Goal: Transaction & Acquisition: Purchase product/service

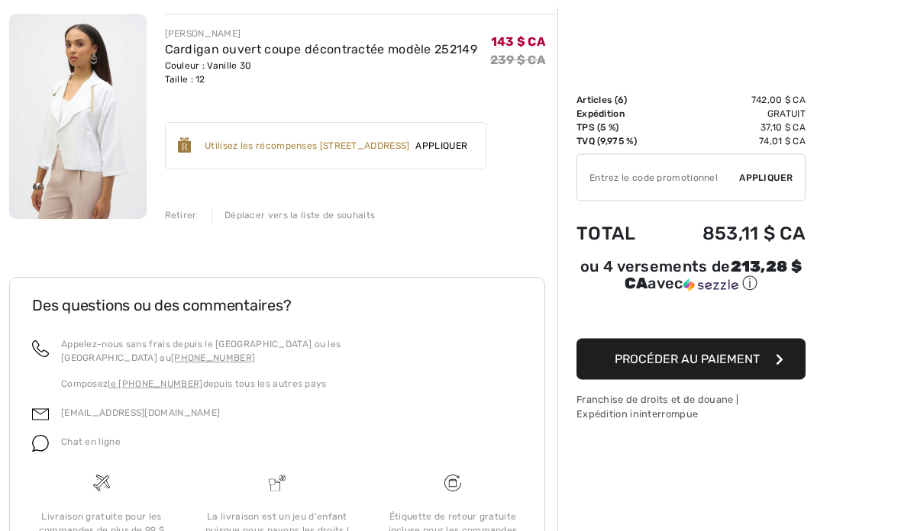
scroll to position [1320, 0]
click at [162, 208] on div "JOSEPH RIBKOFF Cardigan ouvert coupe décontractée modèle 252149 Couleur : Vanil…" at bounding box center [352, 117] width 411 height 208
click at [166, 195] on div "JOSEPH RIBKOFF Cardigan ouvert coupe décontractée modèle 252149 Couleur : Vanil…" at bounding box center [361, 117] width 393 height 208
click at [161, 202] on div "JOSEPH RIBKOFF Cardigan ouvert coupe décontractée modèle 252149 Couleur : Vanil…" at bounding box center [352, 117] width 411 height 208
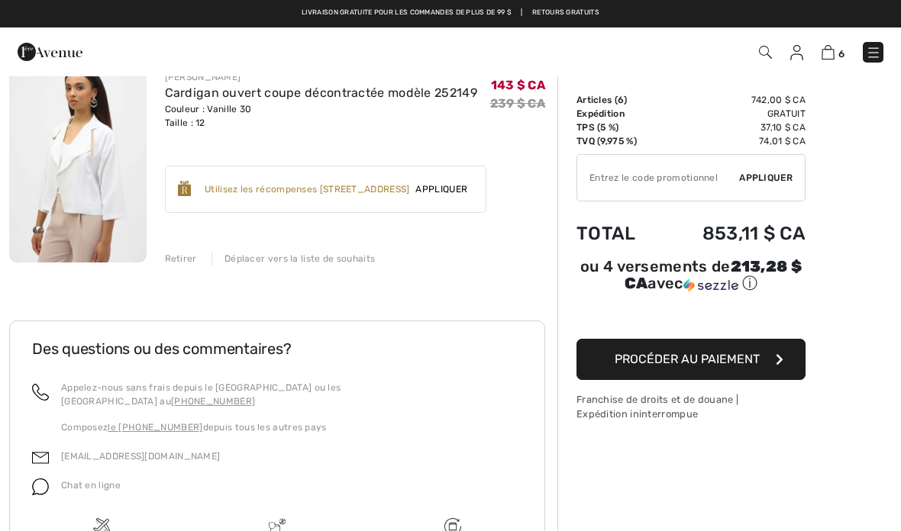
scroll to position [1275, 0]
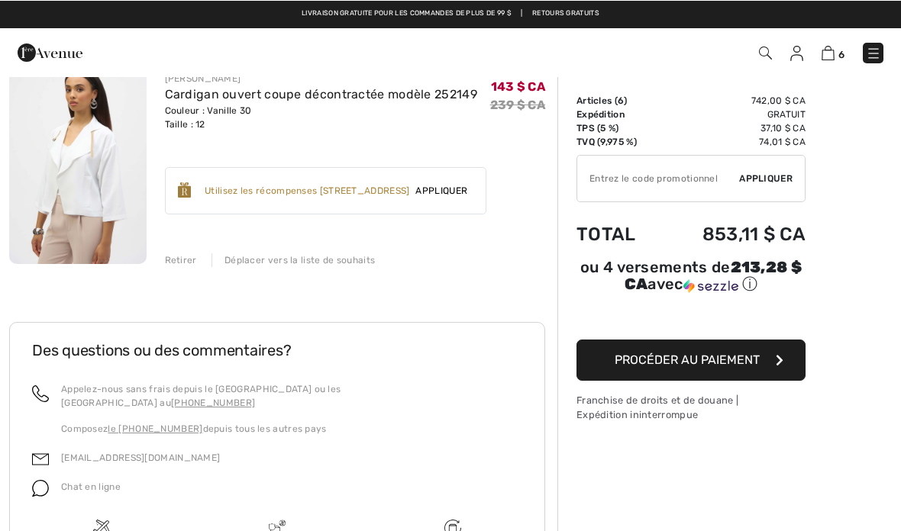
click at [167, 252] on div "Retirer Déplacer vers la liste de souhaits" at bounding box center [361, 258] width 393 height 17
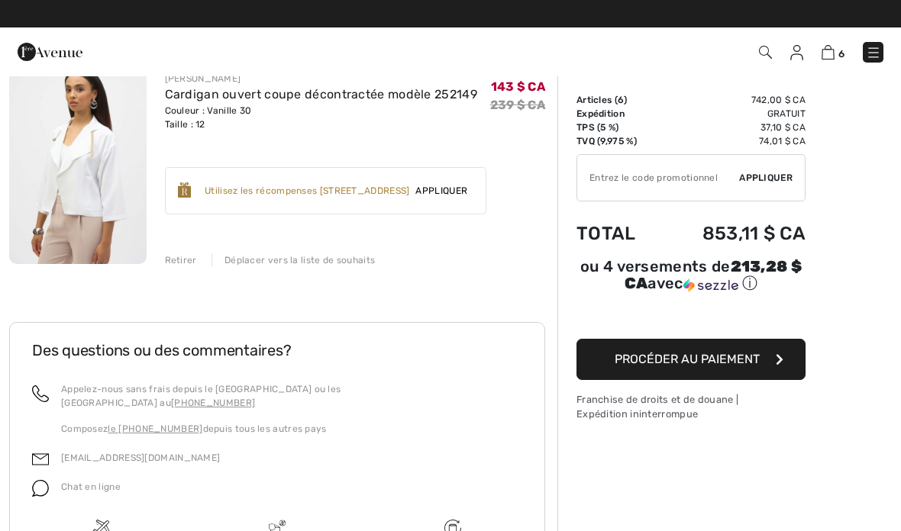
click at [159, 241] on div "JOSEPH RIBKOFF Cardigan ouvert coupe décontractée modèle 252149 Couleur : Vanil…" at bounding box center [352, 163] width 411 height 208
click at [159, 250] on div "JOSEPH RIBKOFF Cardigan ouvert coupe décontractée modèle 252149 Couleur : Vanil…" at bounding box center [352, 163] width 411 height 208
click at [160, 239] on div "JOSEPH RIBKOFF Cardigan ouvert coupe décontractée modèle 252149 Couleur : Vanil…" at bounding box center [352, 163] width 411 height 208
click at [170, 260] on font "Retirer" at bounding box center [181, 260] width 32 height 11
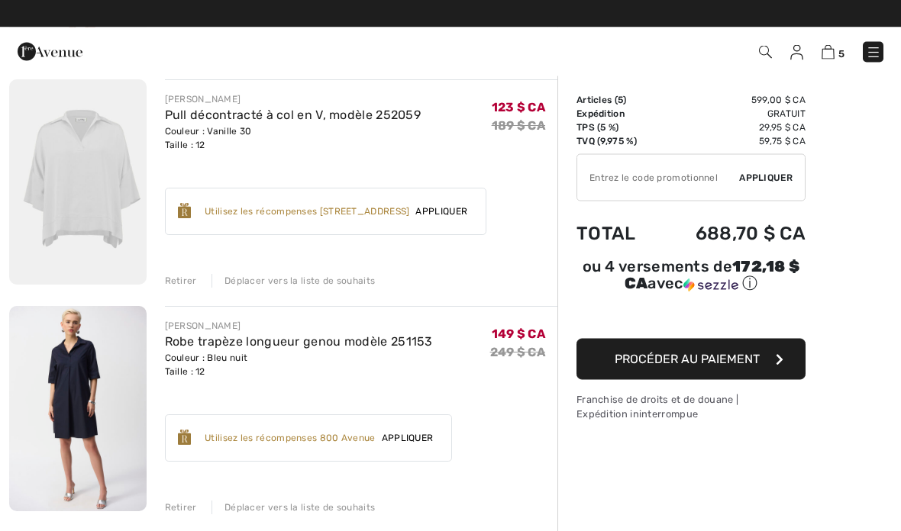
scroll to position [574, 0]
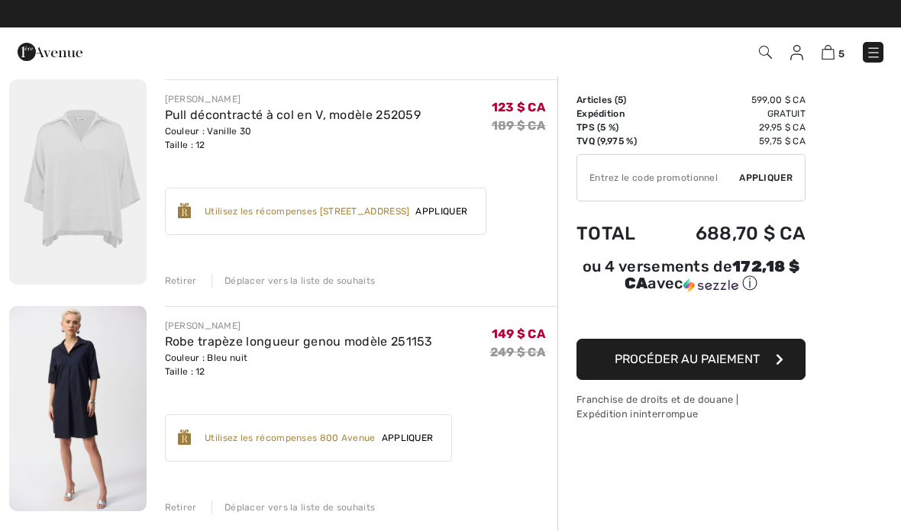
click at [61, 201] on img at bounding box center [77, 181] width 137 height 205
click at [77, 179] on img at bounding box center [77, 181] width 137 height 205
click at [47, 163] on img at bounding box center [77, 181] width 137 height 205
click at [48, 178] on img at bounding box center [77, 181] width 137 height 205
click at [60, 171] on img at bounding box center [77, 181] width 137 height 205
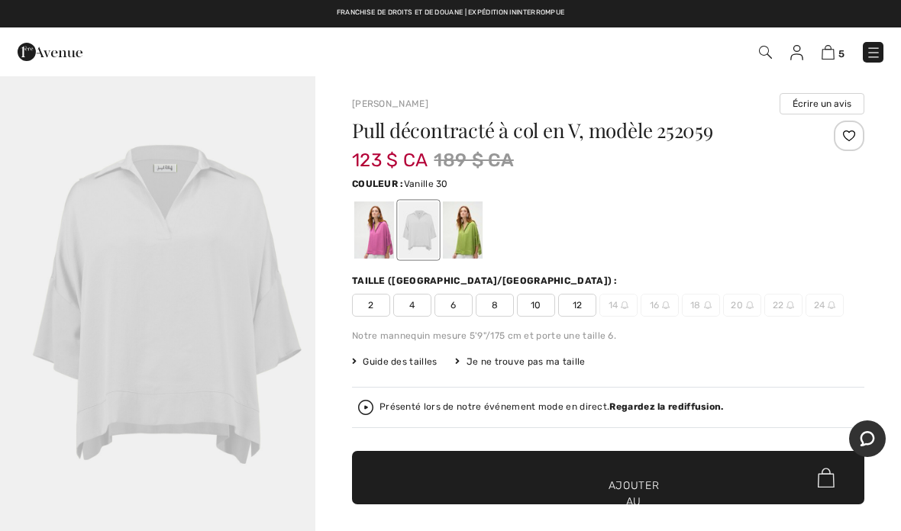
click at [833, 50] on img at bounding box center [827, 52] width 13 height 15
click at [831, 57] on img at bounding box center [827, 52] width 13 height 15
click at [836, 40] on div "5 Vérifier" at bounding box center [635, 52] width 518 height 31
click at [830, 57] on img at bounding box center [827, 52] width 13 height 15
click at [838, 50] on font "5" at bounding box center [841, 53] width 6 height 11
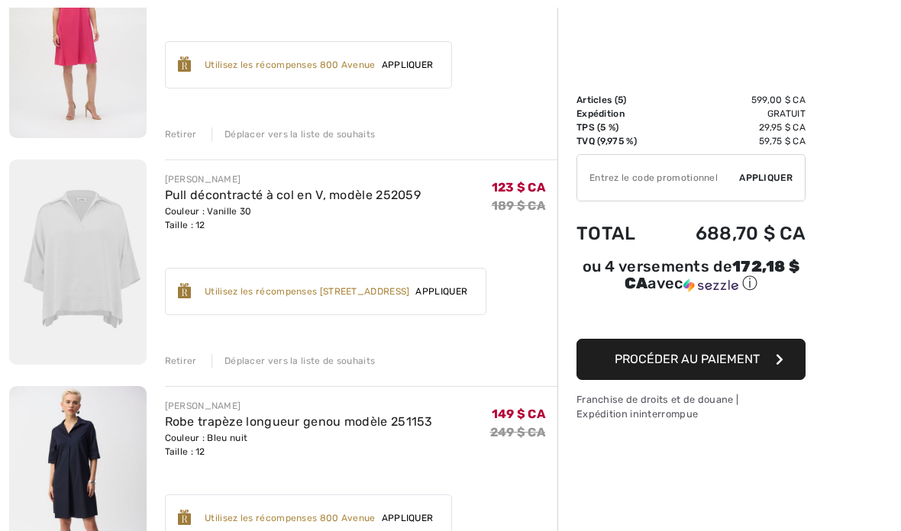
scroll to position [495, 0]
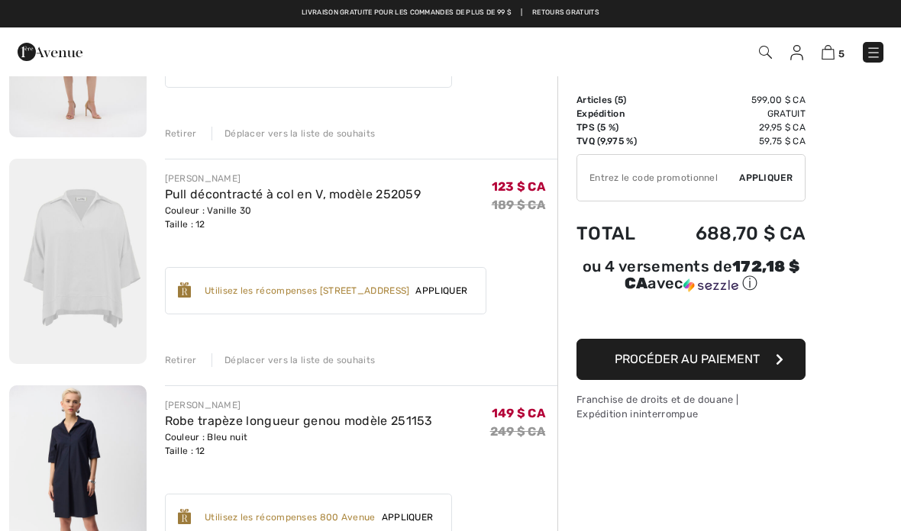
click at [158, 347] on div "JOSEPH RIBKOFF Pull décontracté à col en V, modèle 252059 Couleur : Vanille 30 …" at bounding box center [352, 263] width 411 height 208
click at [168, 344] on div "JOSEPH RIBKOFF Pull décontracté à col en V, modèle 252059 Couleur : Vanille 30 …" at bounding box center [361, 263] width 393 height 208
click at [165, 355] on font "Retirer" at bounding box center [181, 360] width 32 height 11
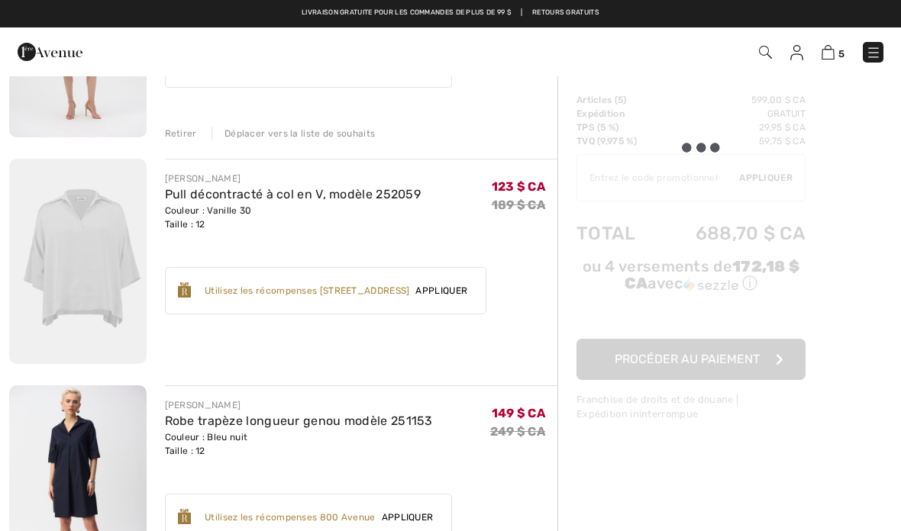
click at [169, 346] on div "JOSEPH RIBKOFF Pull décontracté à col en V, modèle 252059 Couleur : Vanille 30 …" at bounding box center [361, 263] width 393 height 208
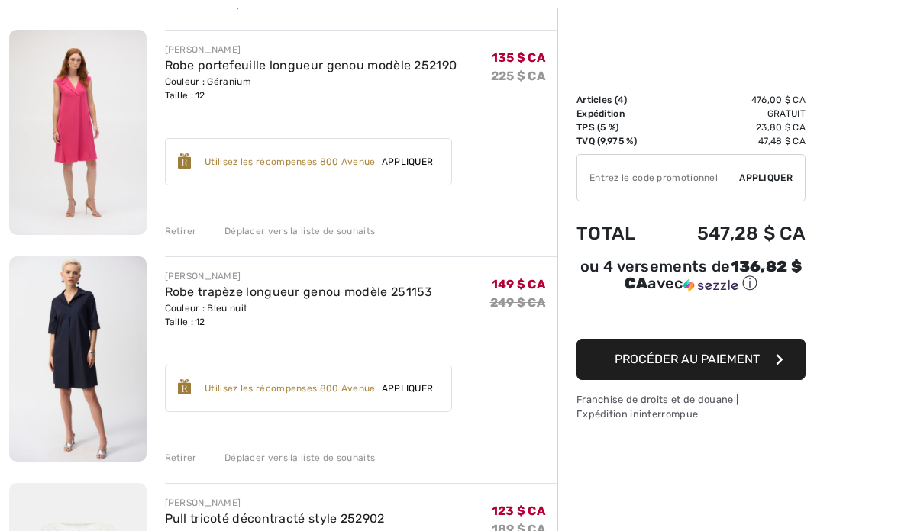
scroll to position [419, 0]
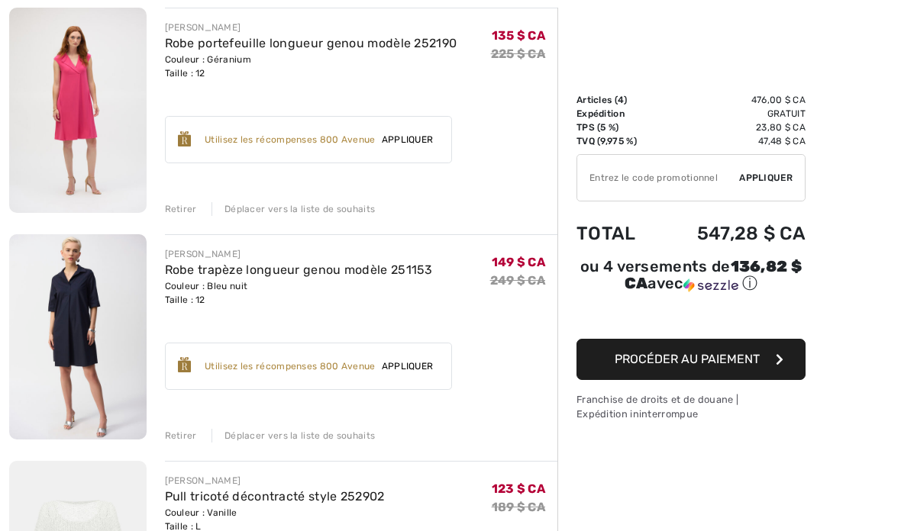
click at [28, 117] on img at bounding box center [77, 110] width 137 height 205
